Goal: Task Accomplishment & Management: Manage account settings

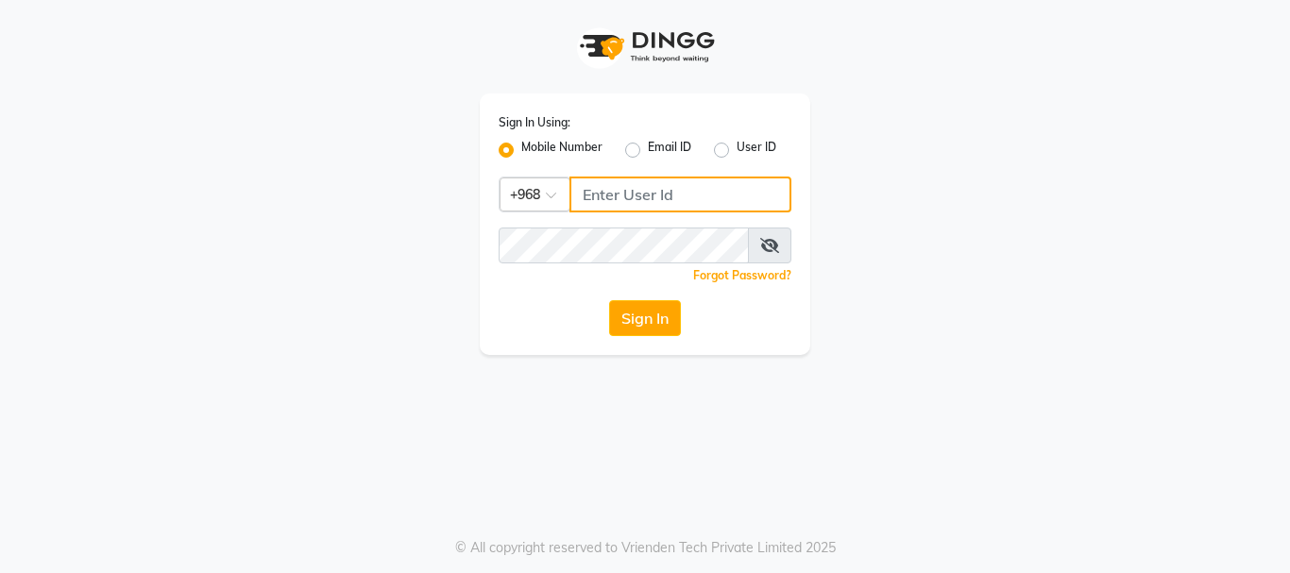
click at [602, 190] on input "Username" at bounding box center [680, 195] width 222 height 36
type input "96296596"
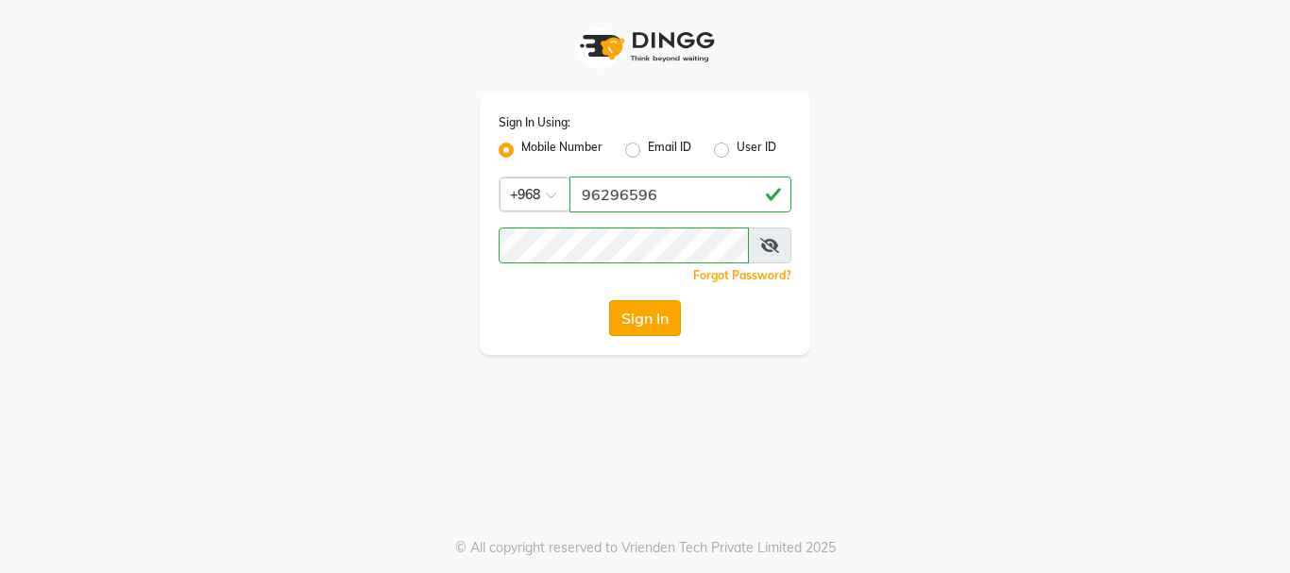
click at [650, 322] on button "Sign In" at bounding box center [645, 318] width 72 height 36
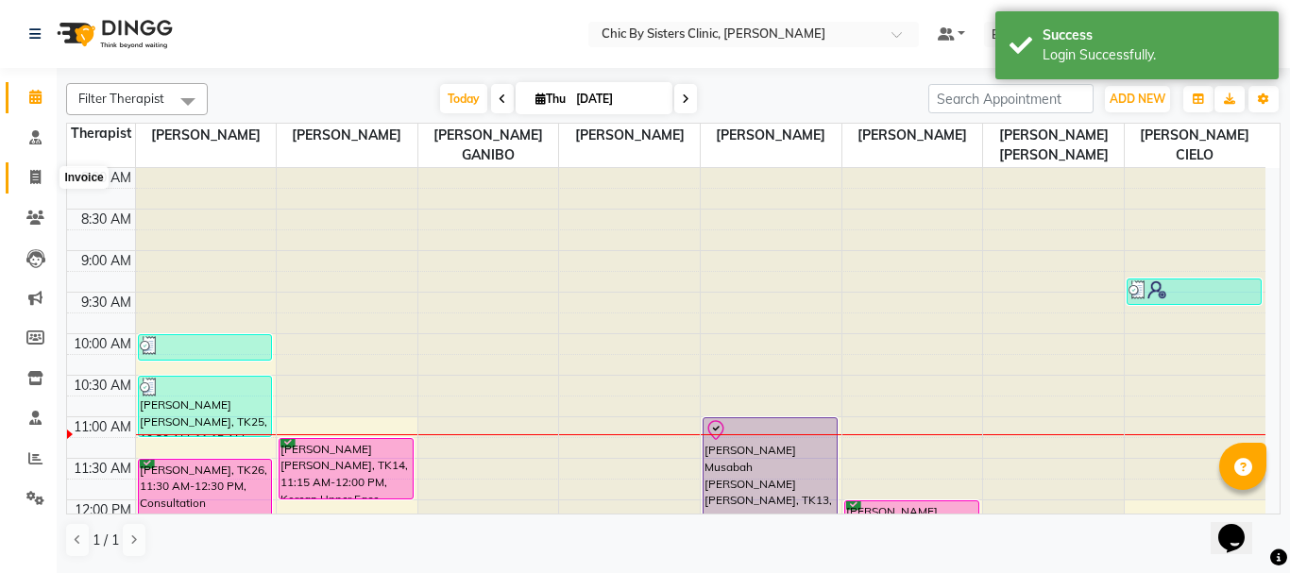
click at [40, 179] on icon at bounding box center [35, 177] width 10 height 14
select select "6348"
select select "service"
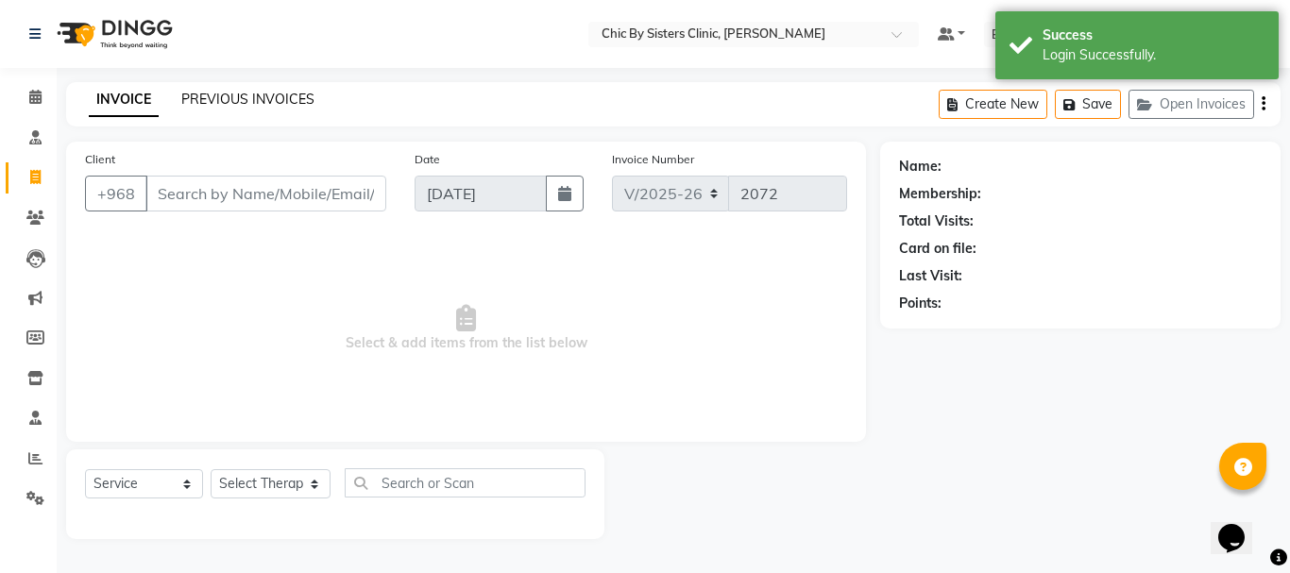
click at [248, 98] on link "PREVIOUS INVOICES" at bounding box center [247, 99] width 133 height 17
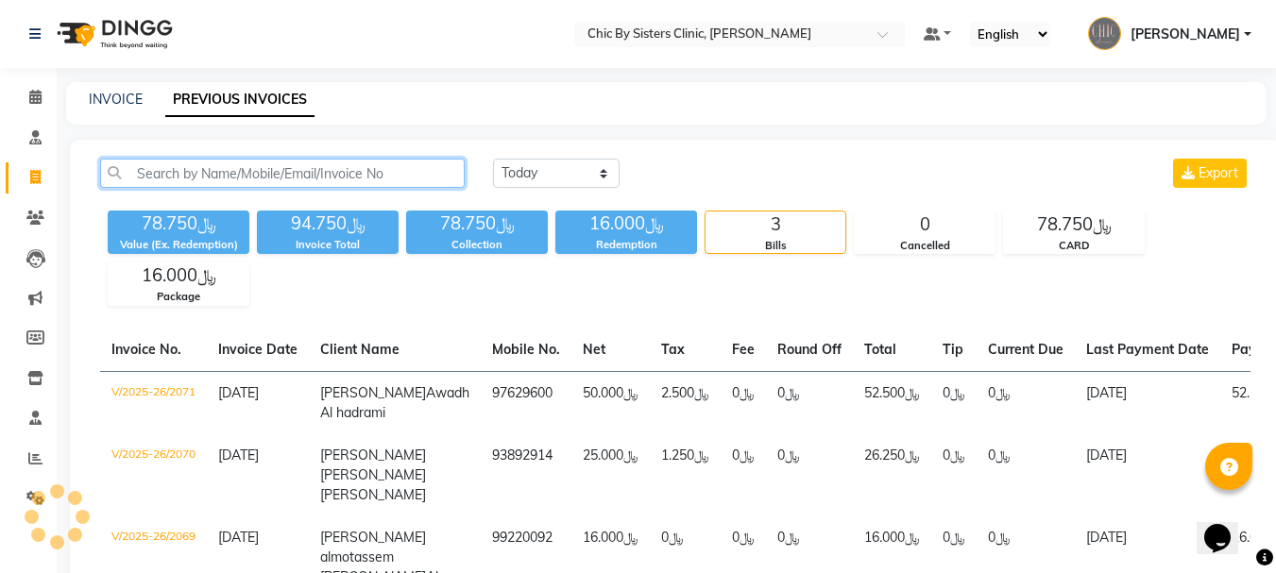
click at [244, 170] on input "text" at bounding box center [282, 173] width 364 height 29
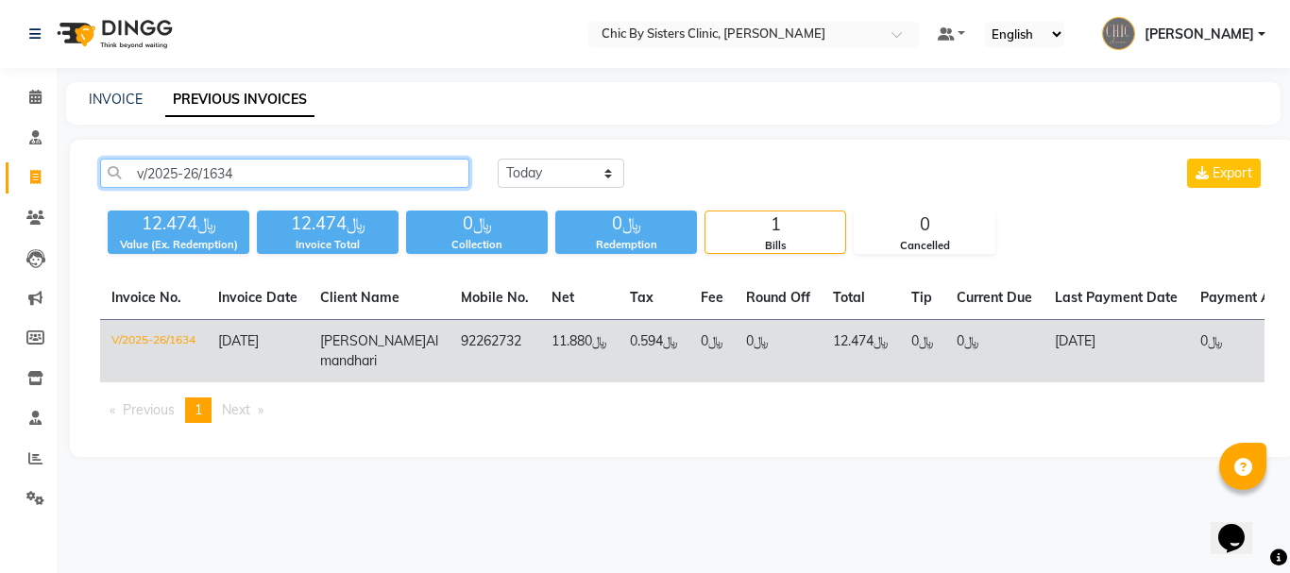
type input "v/2025-26/1634"
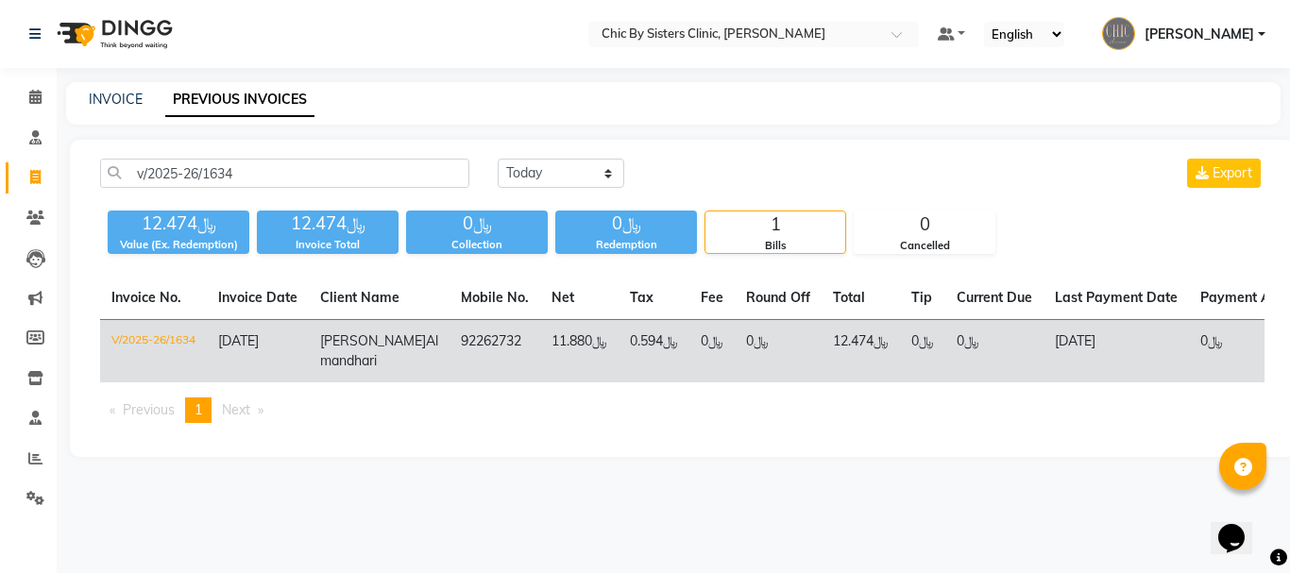
click at [170, 335] on td "V/2025-26/1634" at bounding box center [153, 351] width 107 height 63
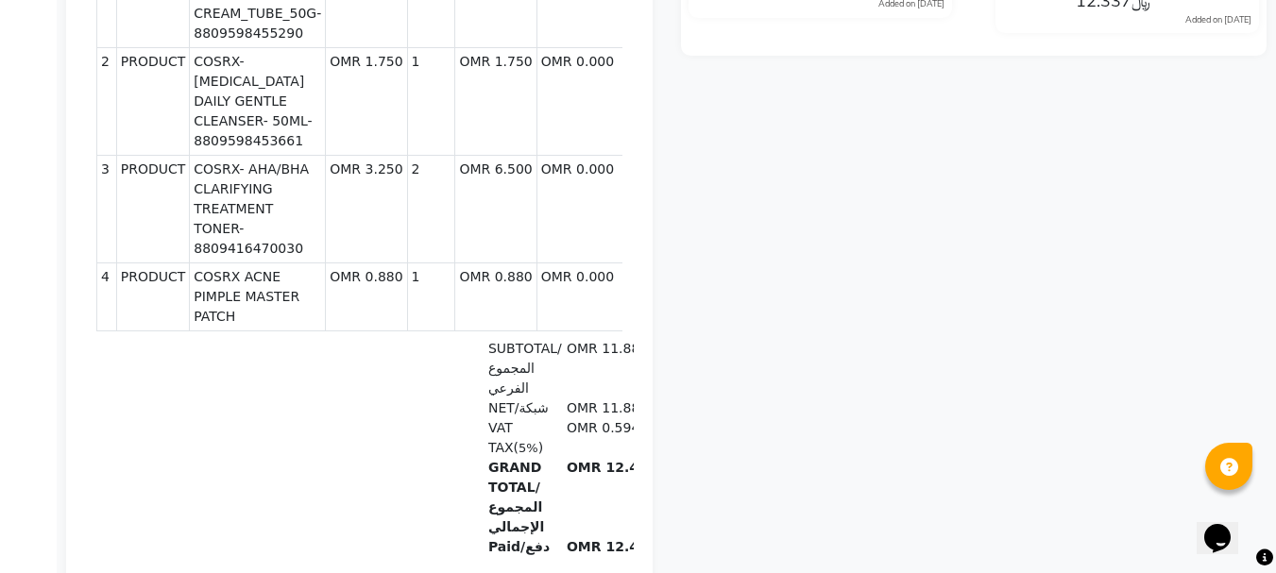
scroll to position [407, 0]
